Goal: Task Accomplishment & Management: Use online tool/utility

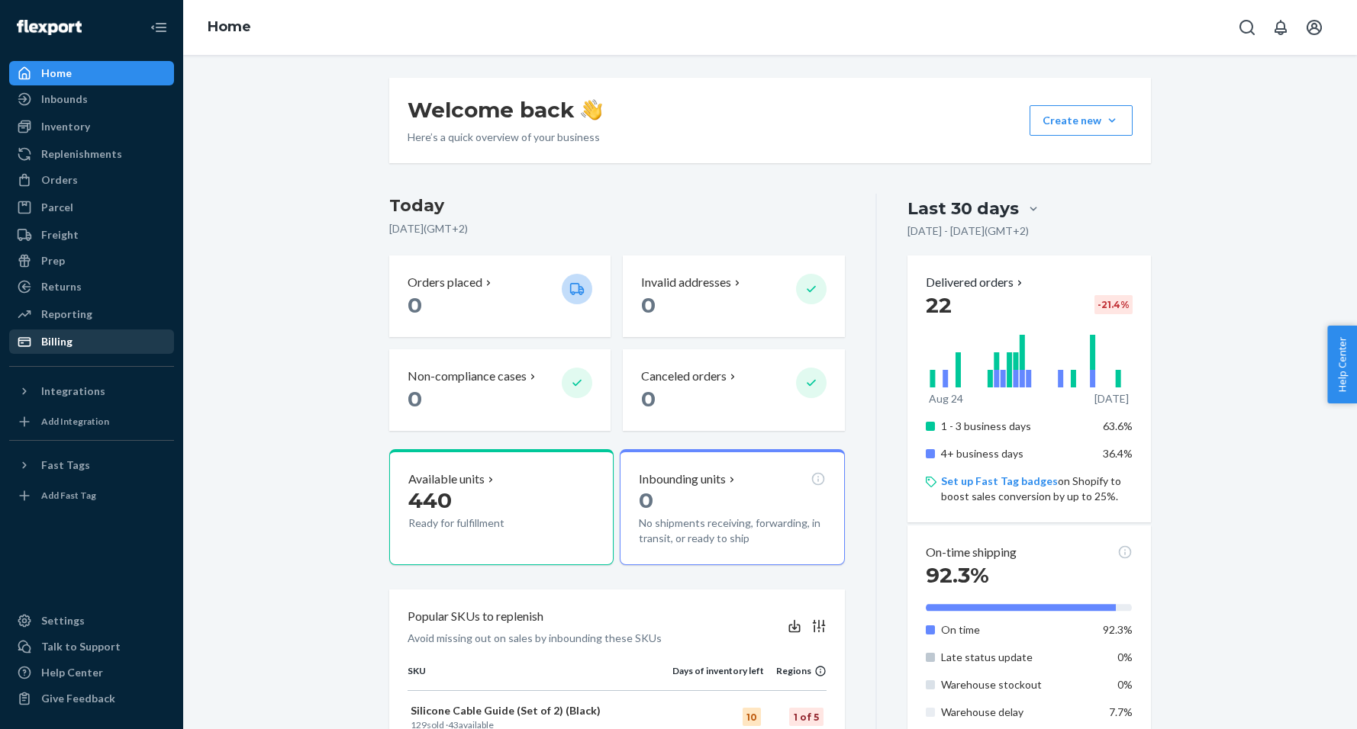
click at [55, 345] on div "Billing" at bounding box center [56, 341] width 31 height 15
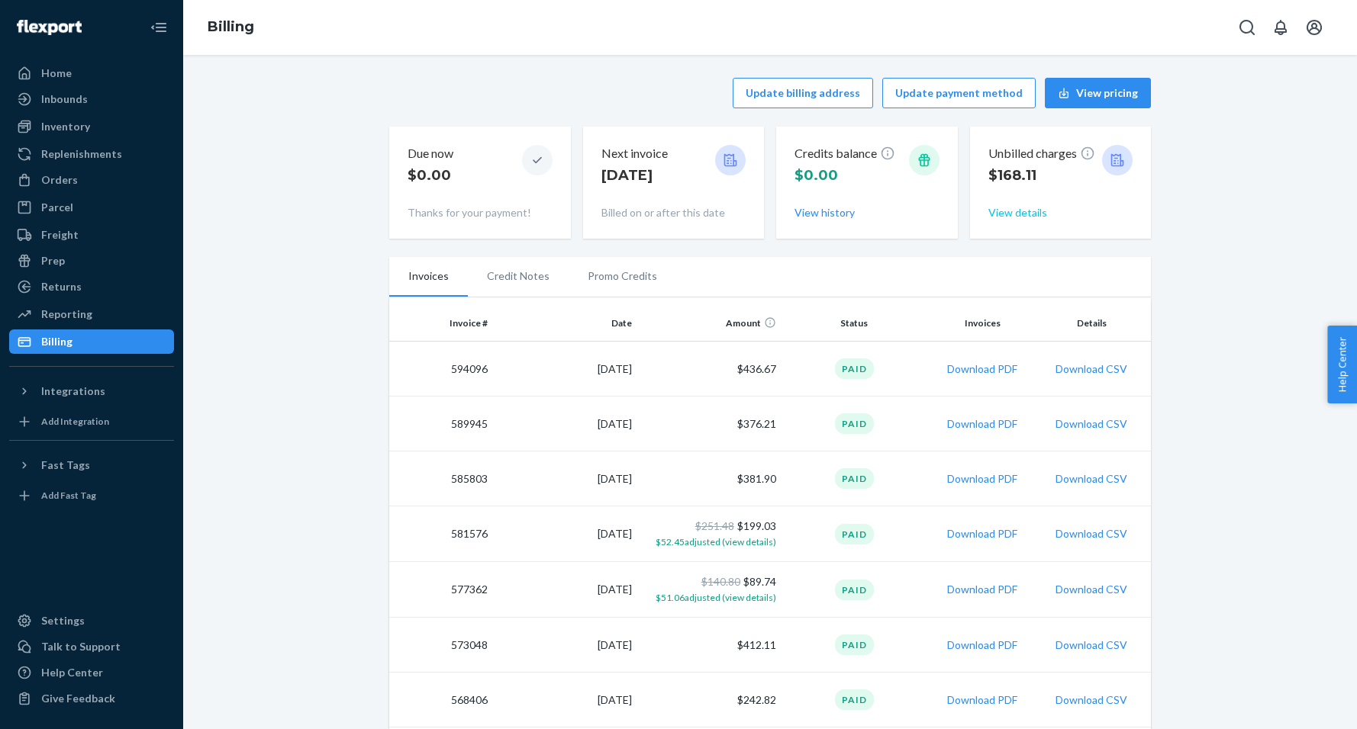
click at [1016, 217] on button "View details" at bounding box center [1017, 212] width 59 height 15
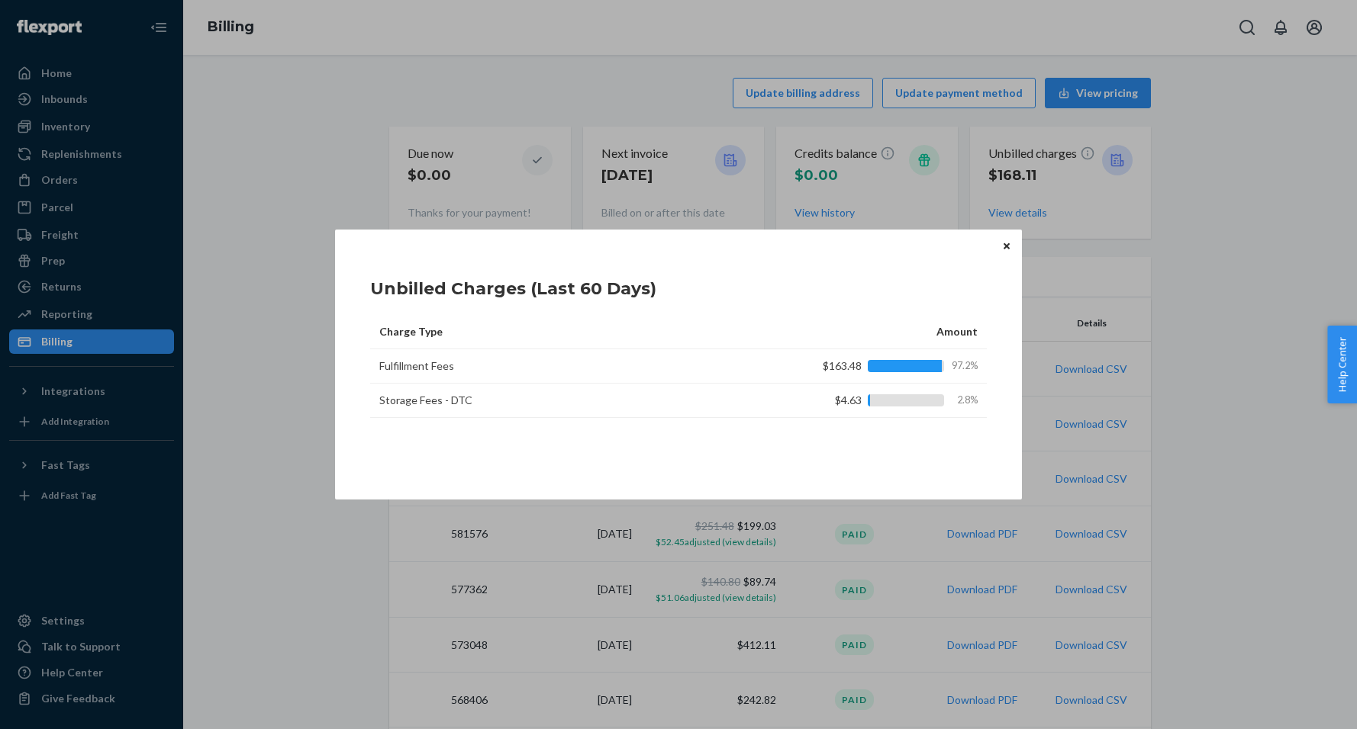
click at [1005, 249] on icon "Close" at bounding box center [1006, 246] width 6 height 6
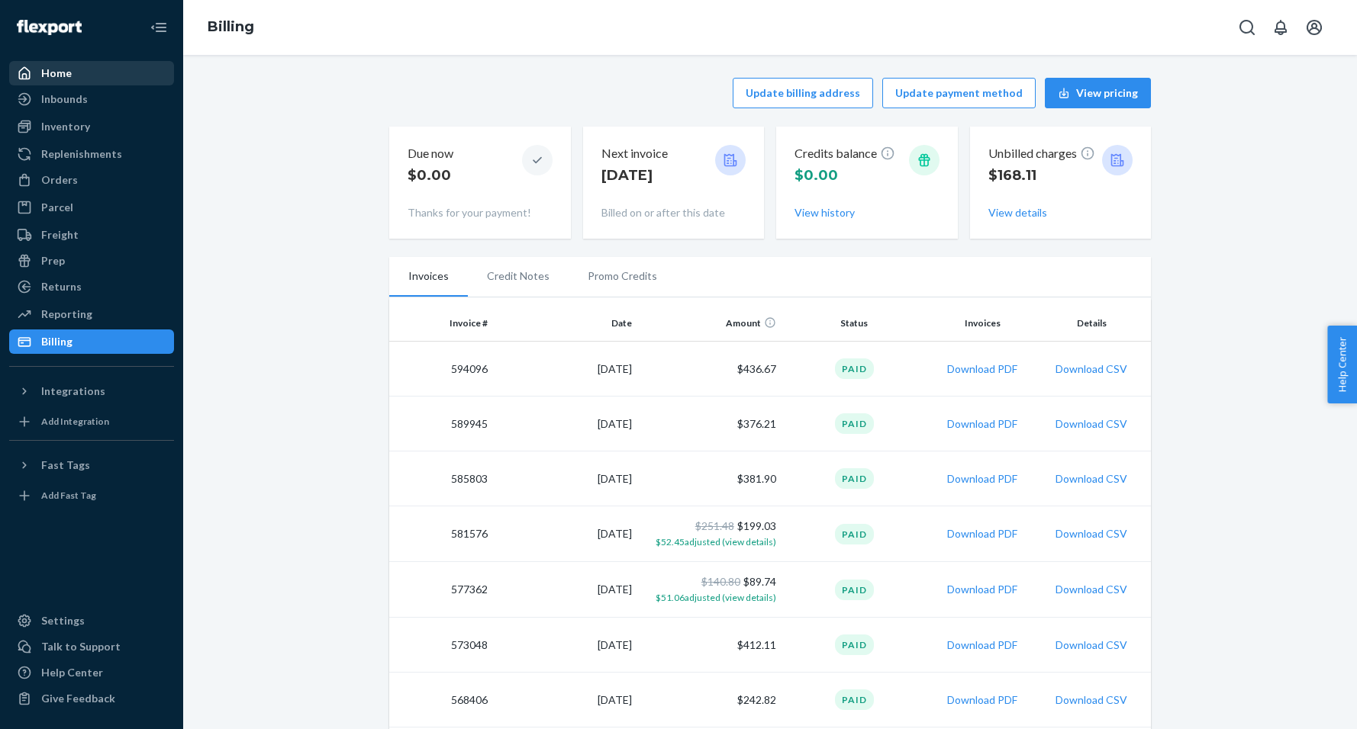
click at [59, 74] on div "Home" at bounding box center [56, 73] width 31 height 15
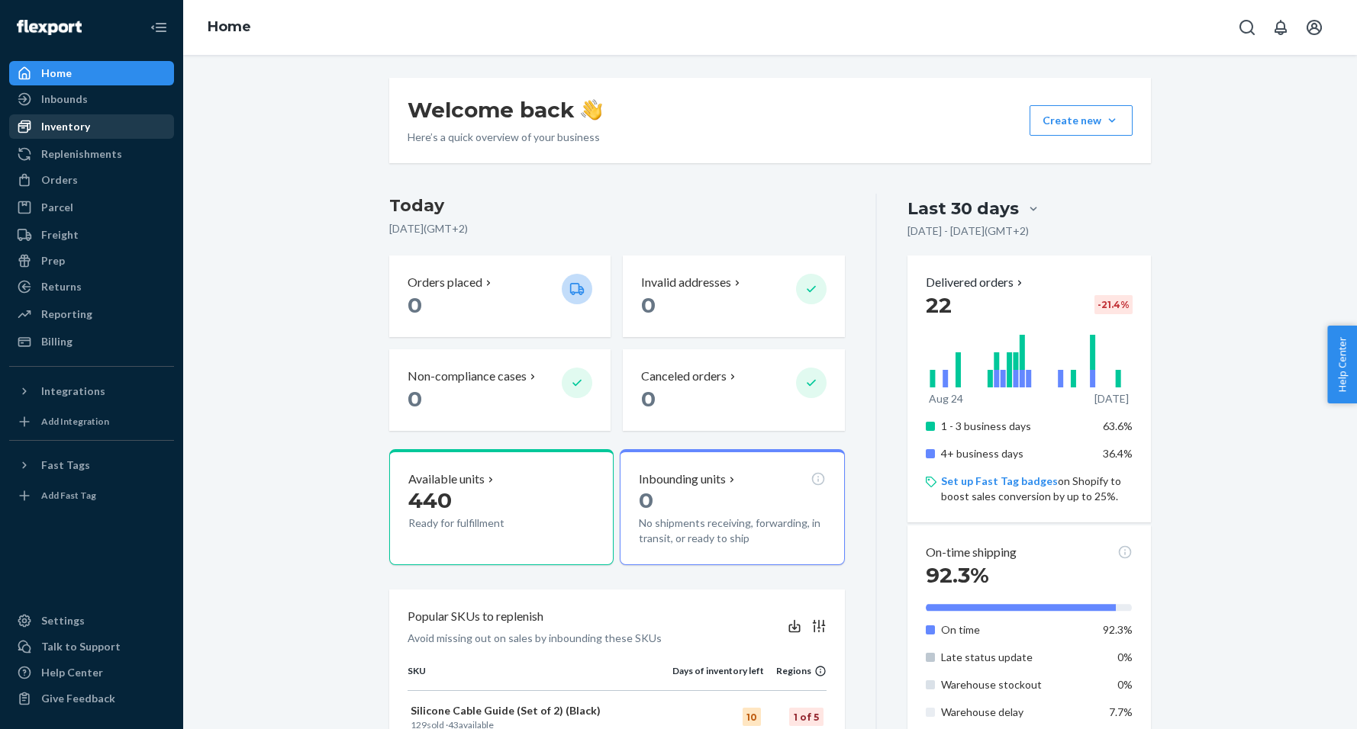
click at [89, 124] on div "Inventory" at bounding box center [92, 126] width 162 height 21
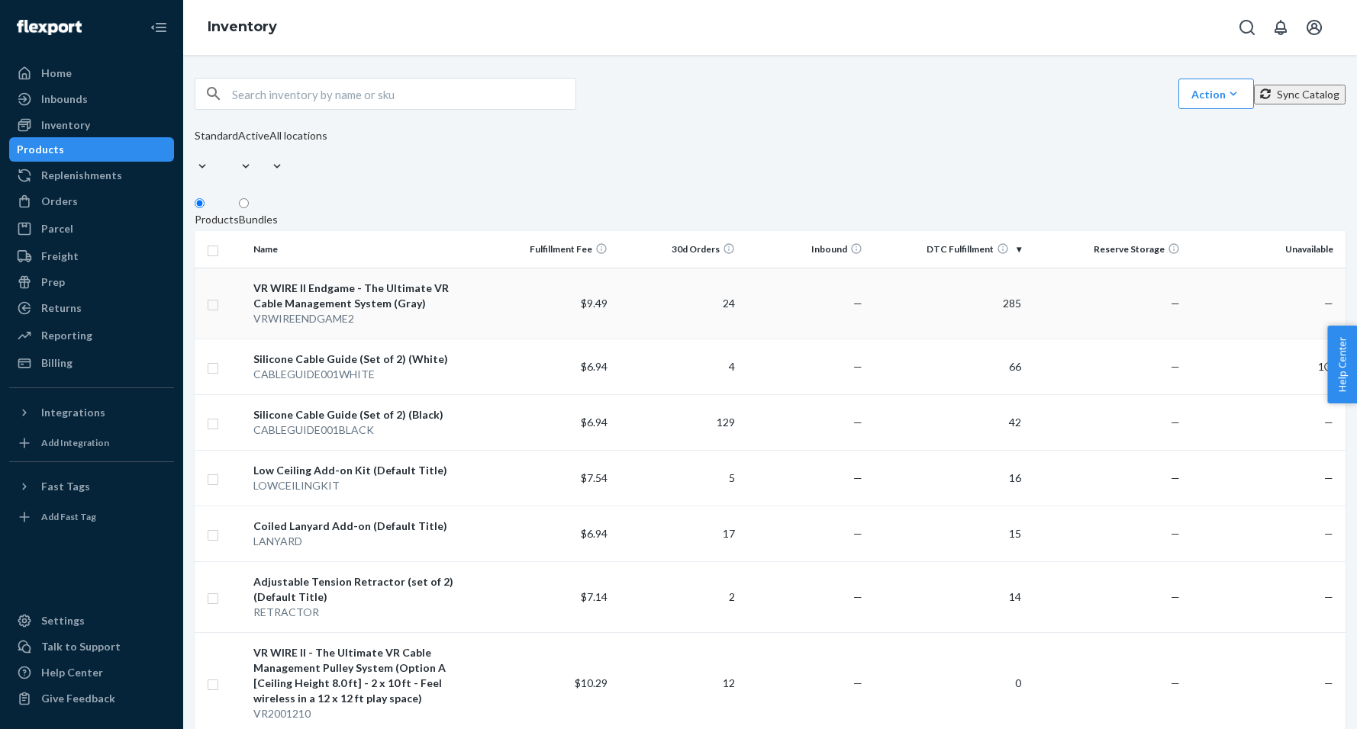
click at [428, 311] on div "VRWIREENDGAME2" at bounding box center [366, 318] width 227 height 15
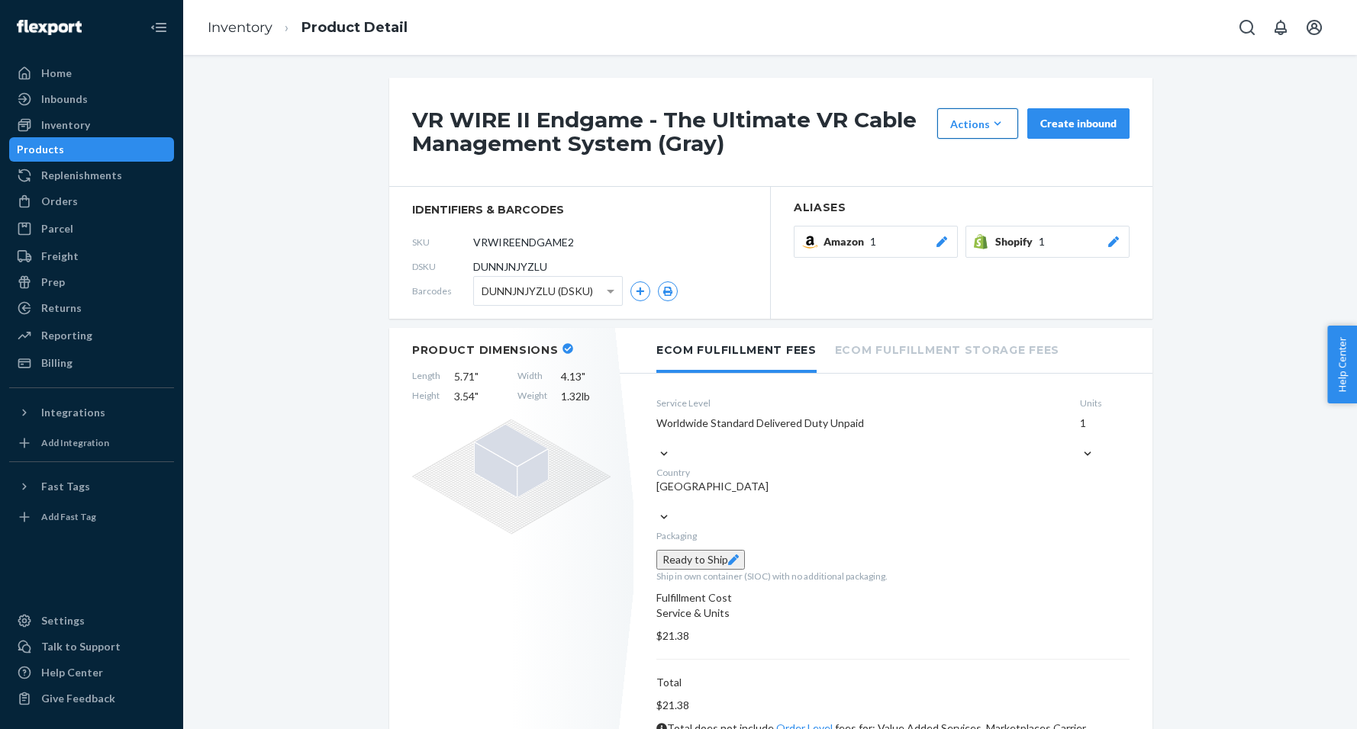
click at [1003, 125] on icon "button" at bounding box center [997, 123] width 15 height 15
click at [965, 181] on span "Request removal" at bounding box center [924, 175] width 81 height 11
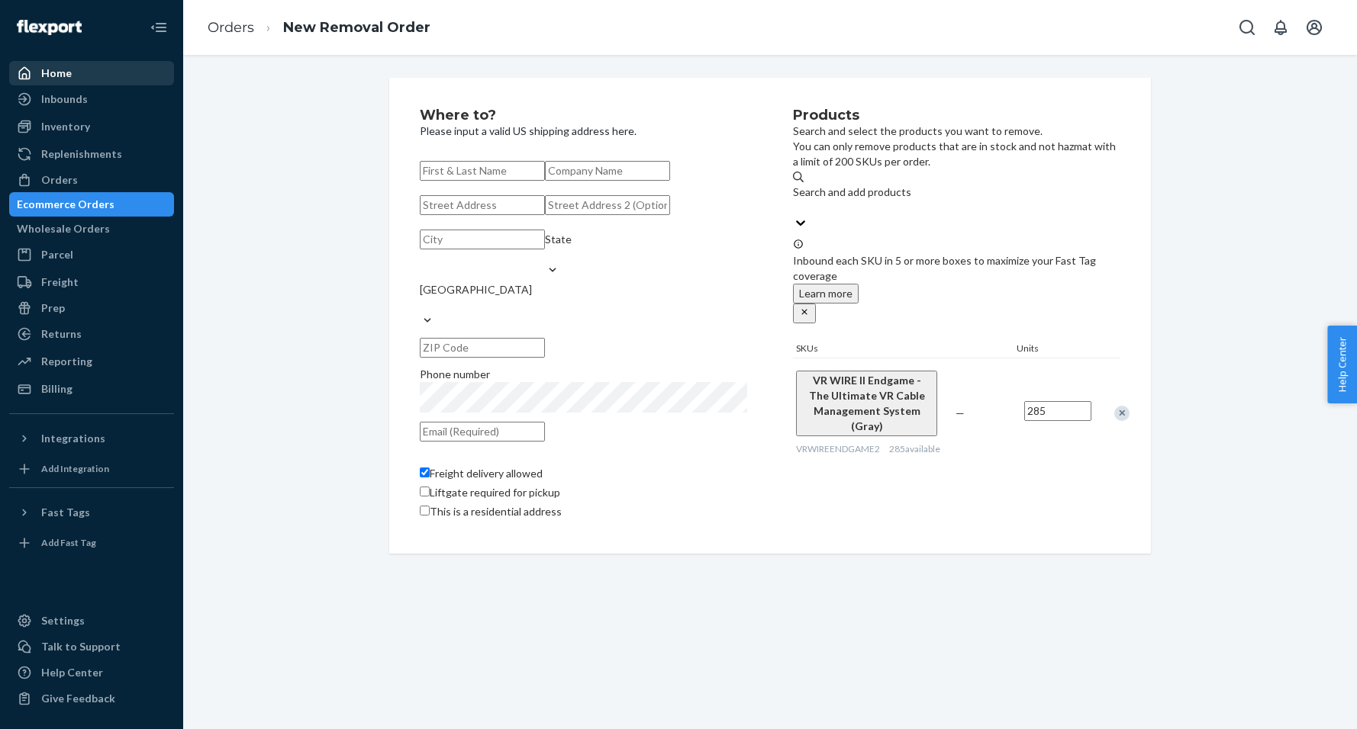
click at [67, 69] on div "Home" at bounding box center [56, 73] width 31 height 15
